Goal: Transaction & Acquisition: Purchase product/service

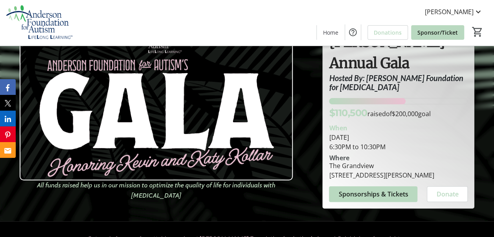
scroll to position [79, 0]
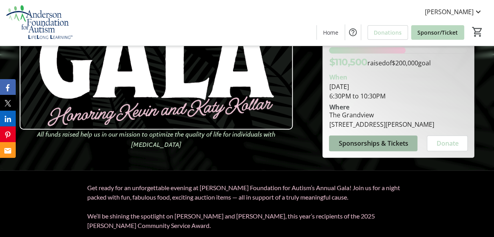
click at [380, 141] on span "Sponsorships & Tickets" at bounding box center [374, 142] width 70 height 9
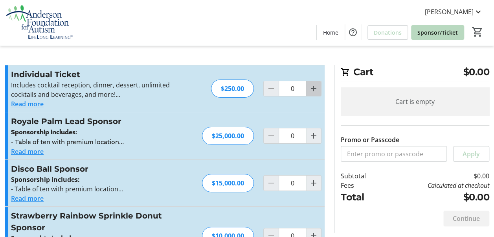
click at [308, 90] on span "Increment by one" at bounding box center [313, 88] width 15 height 15
type input "2"
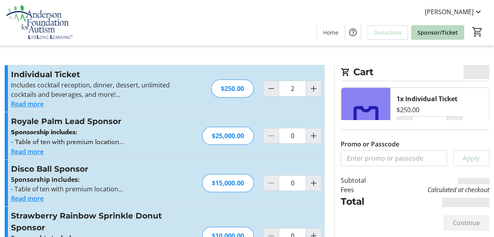
type input "2"
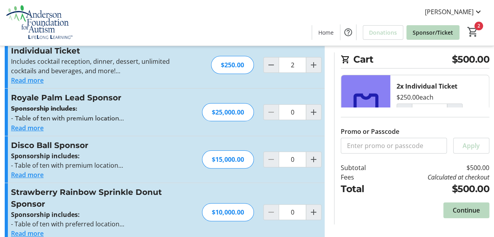
scroll to position [39, 0]
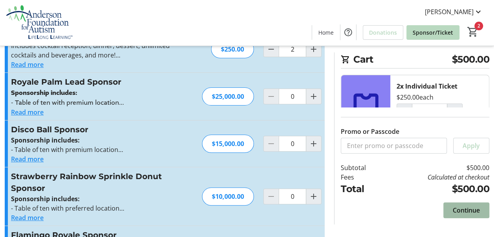
click at [470, 210] on span "Continue" at bounding box center [466, 209] width 27 height 9
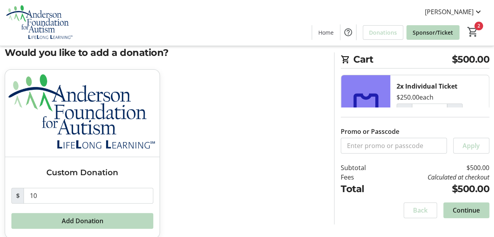
scroll to position [30, 0]
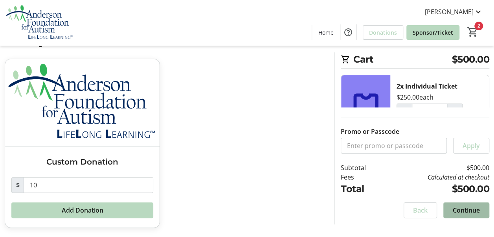
click at [468, 208] on span "Continue" at bounding box center [466, 209] width 27 height 9
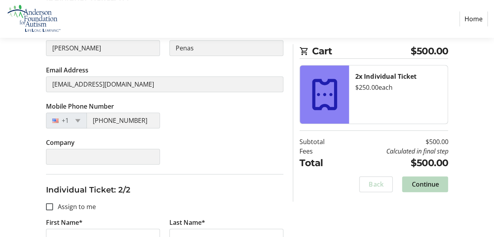
scroll to position [46, 0]
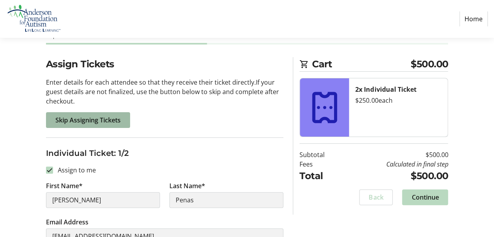
click at [82, 123] on span "Skip Assigning Tickets" at bounding box center [87, 119] width 65 height 9
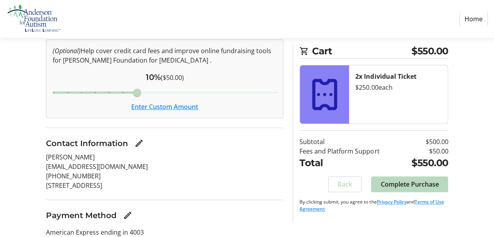
scroll to position [115, 0]
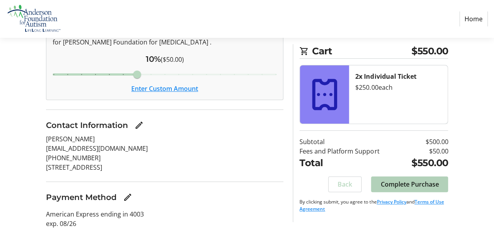
click at [419, 186] on span "Complete Purchase" at bounding box center [410, 183] width 58 height 9
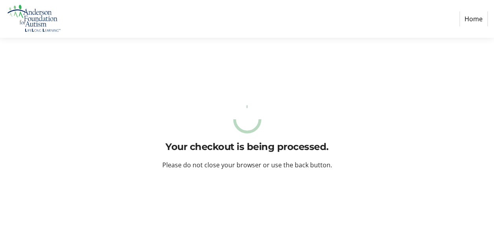
scroll to position [0, 0]
